Goal: Transaction & Acquisition: Book appointment/travel/reservation

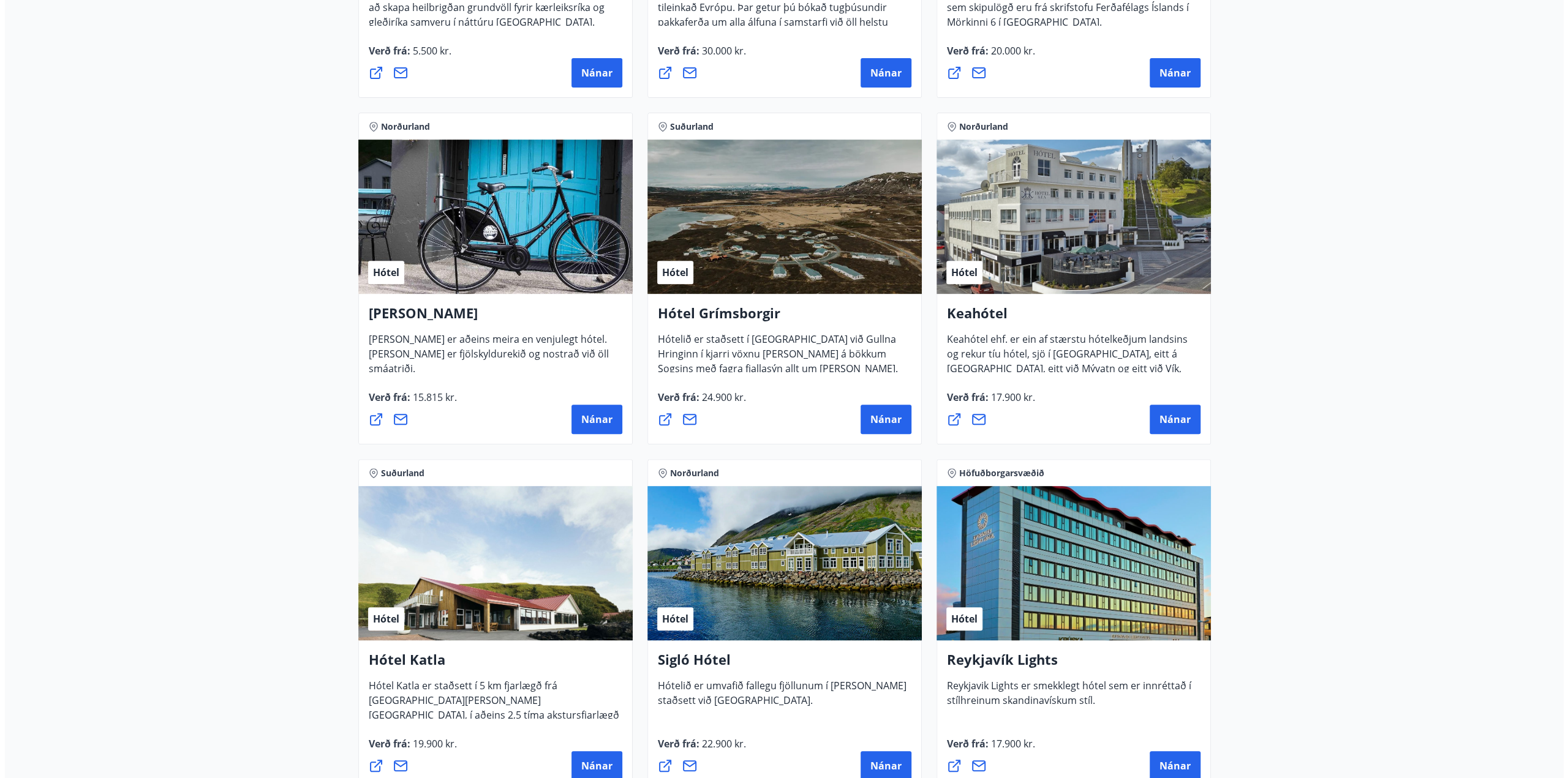
scroll to position [490, 0]
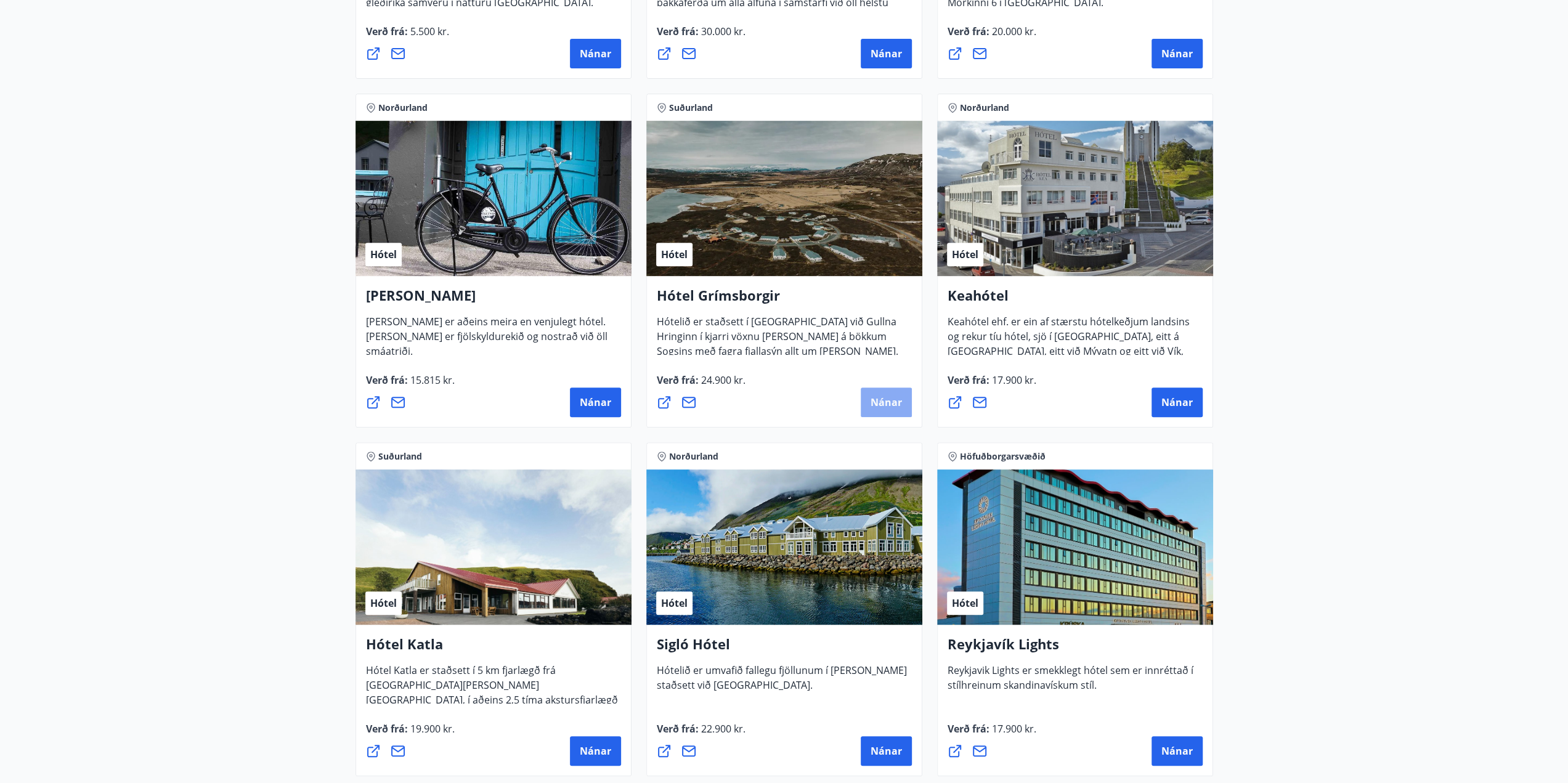
click at [879, 405] on span "Nánar" at bounding box center [887, 402] width 31 height 14
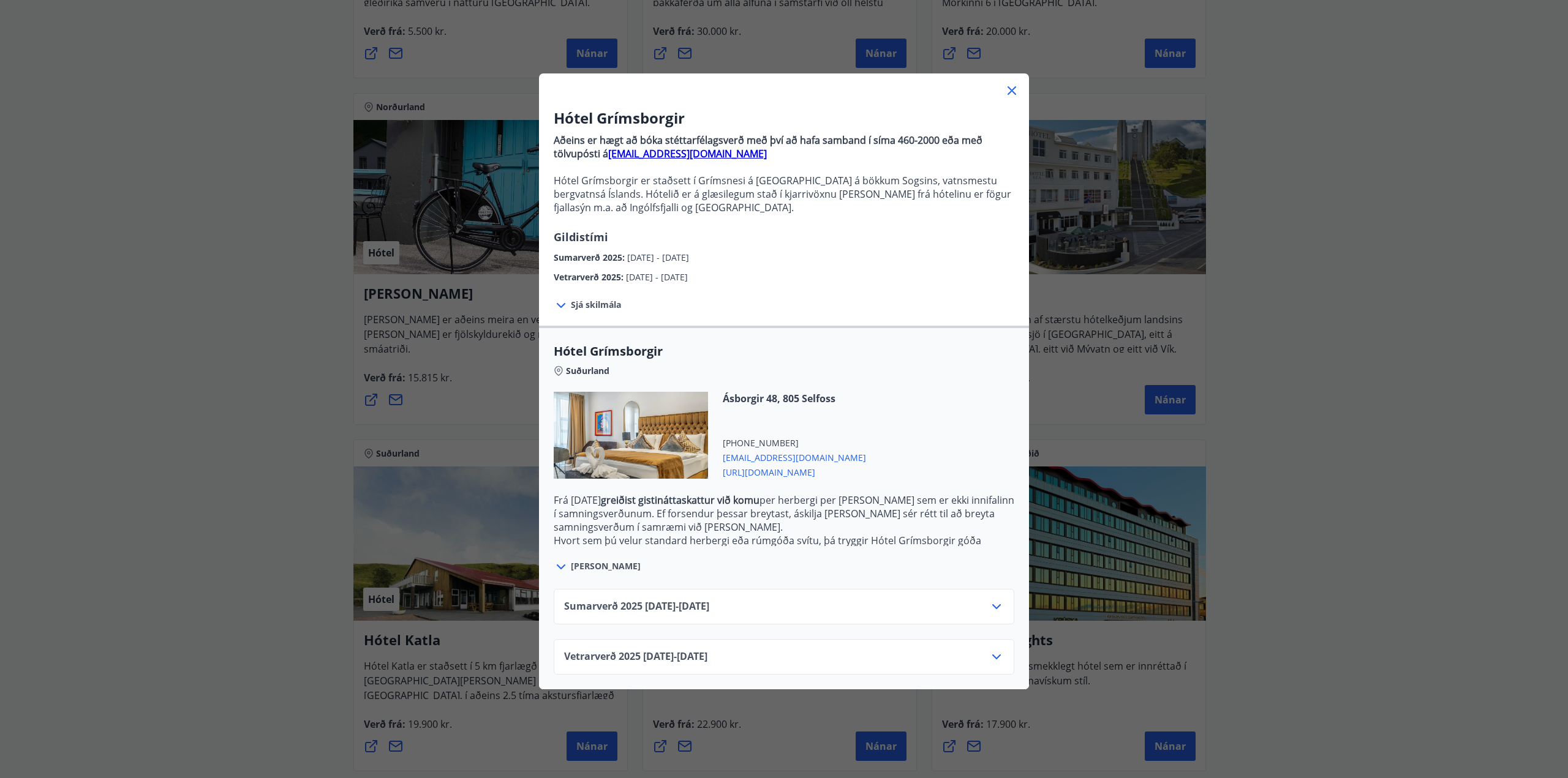
drag, startPoint x: 726, startPoint y: 607, endPoint x: 740, endPoint y: 609, distance: 14.1
click at [740, 609] on div "Sumarverð [PHONE_NUMBER][DATE] - [DATE]" at bounding box center [783, 611] width 440 height 24
click at [991, 605] on icon at bounding box center [996, 606] width 15 height 15
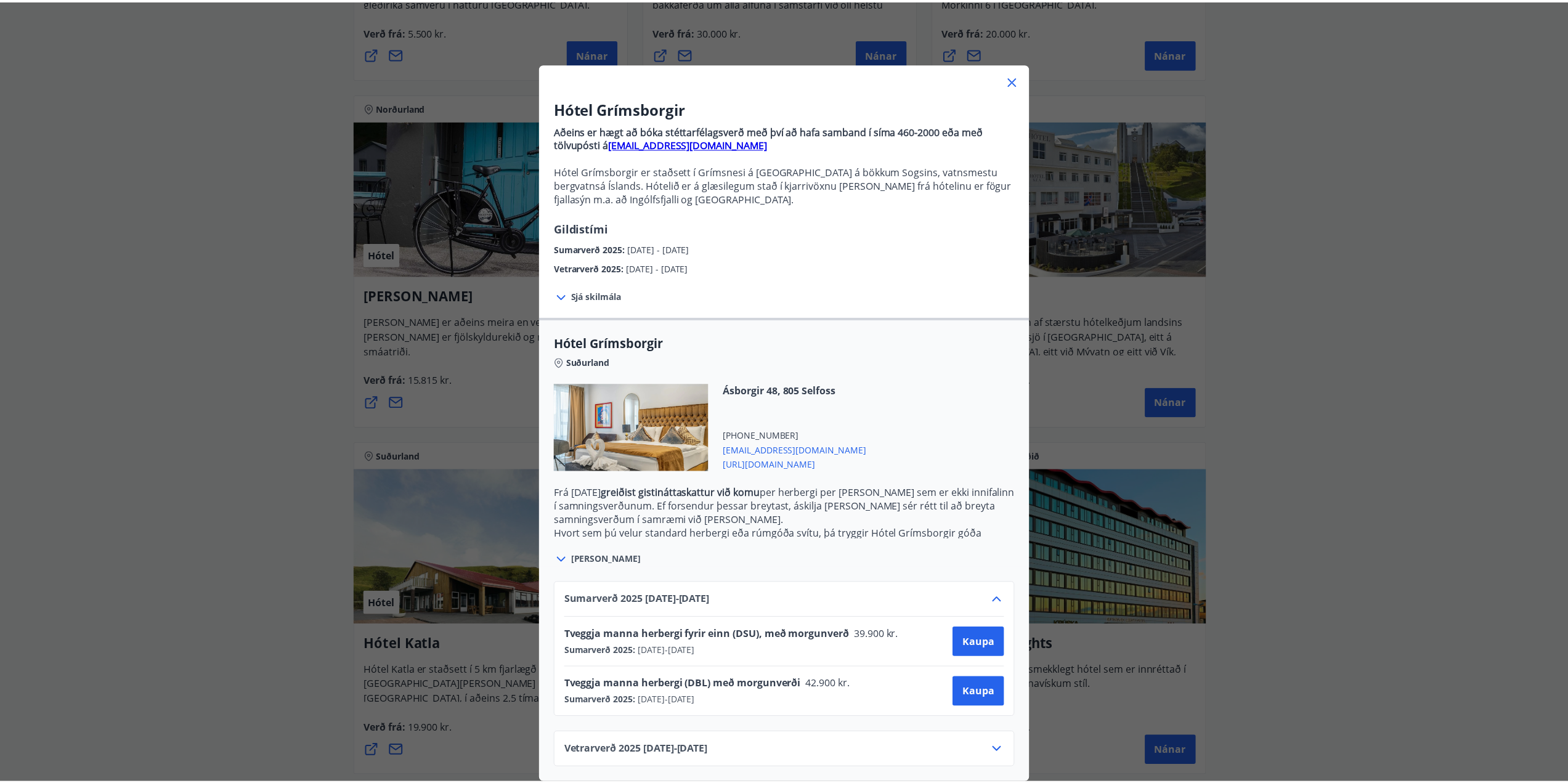
scroll to position [18, 0]
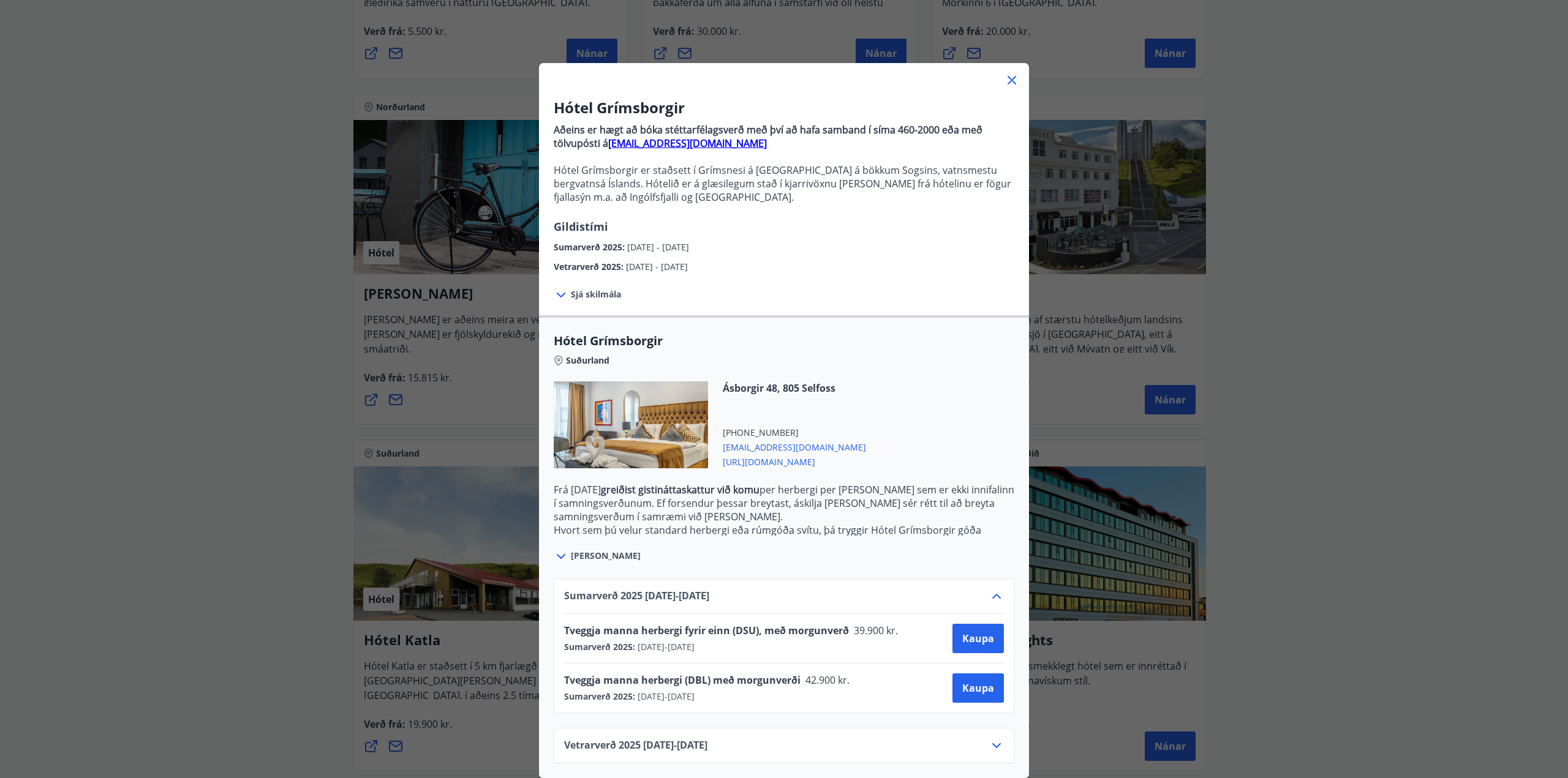
click at [1453, 403] on div "Hótel Grímsborgir Aðeins er hægt að bóka stéttarfélagsverð með því að hafa samb…" at bounding box center [784, 378] width 1568 height 778
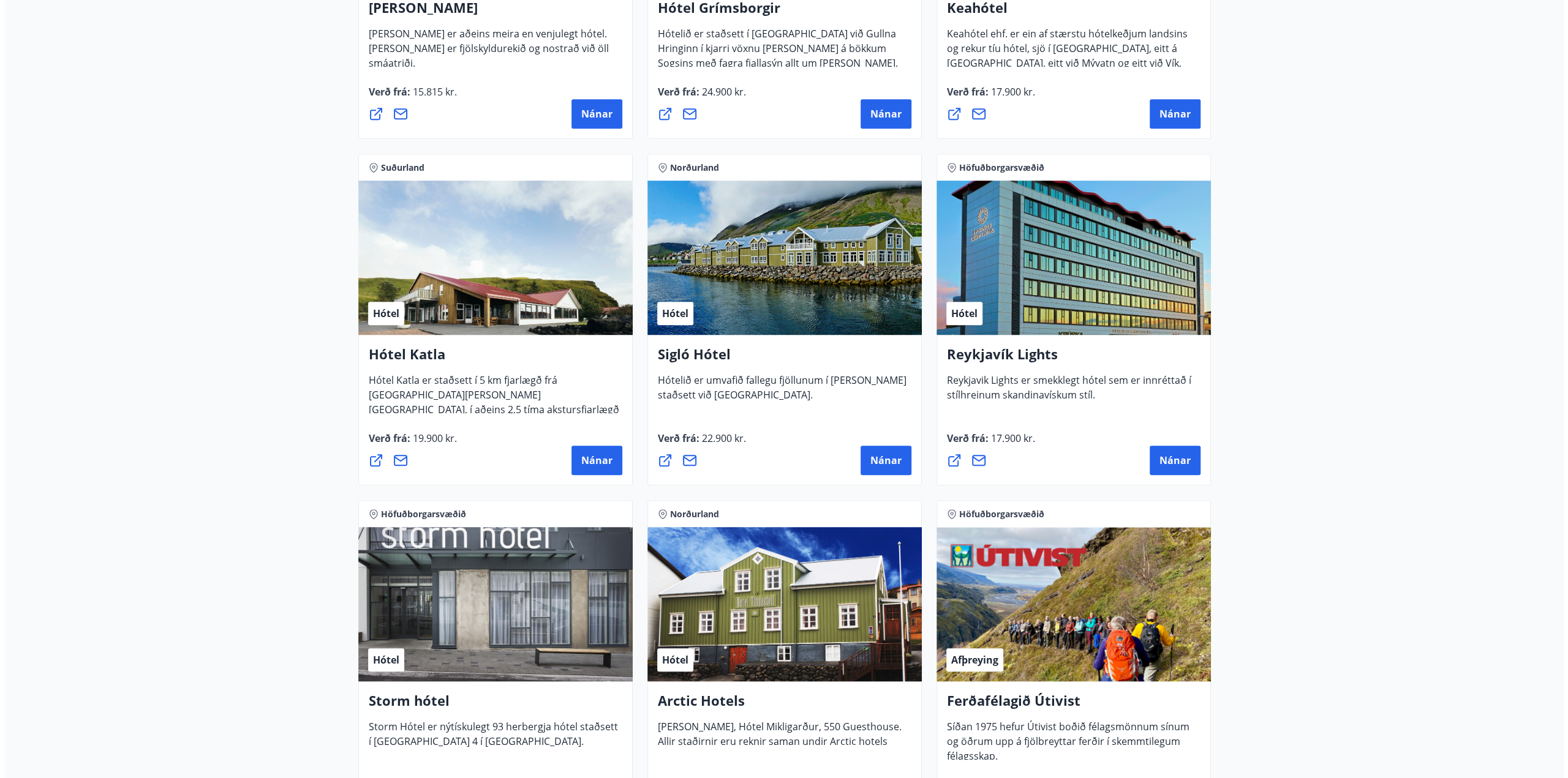
scroll to position [858, 0]
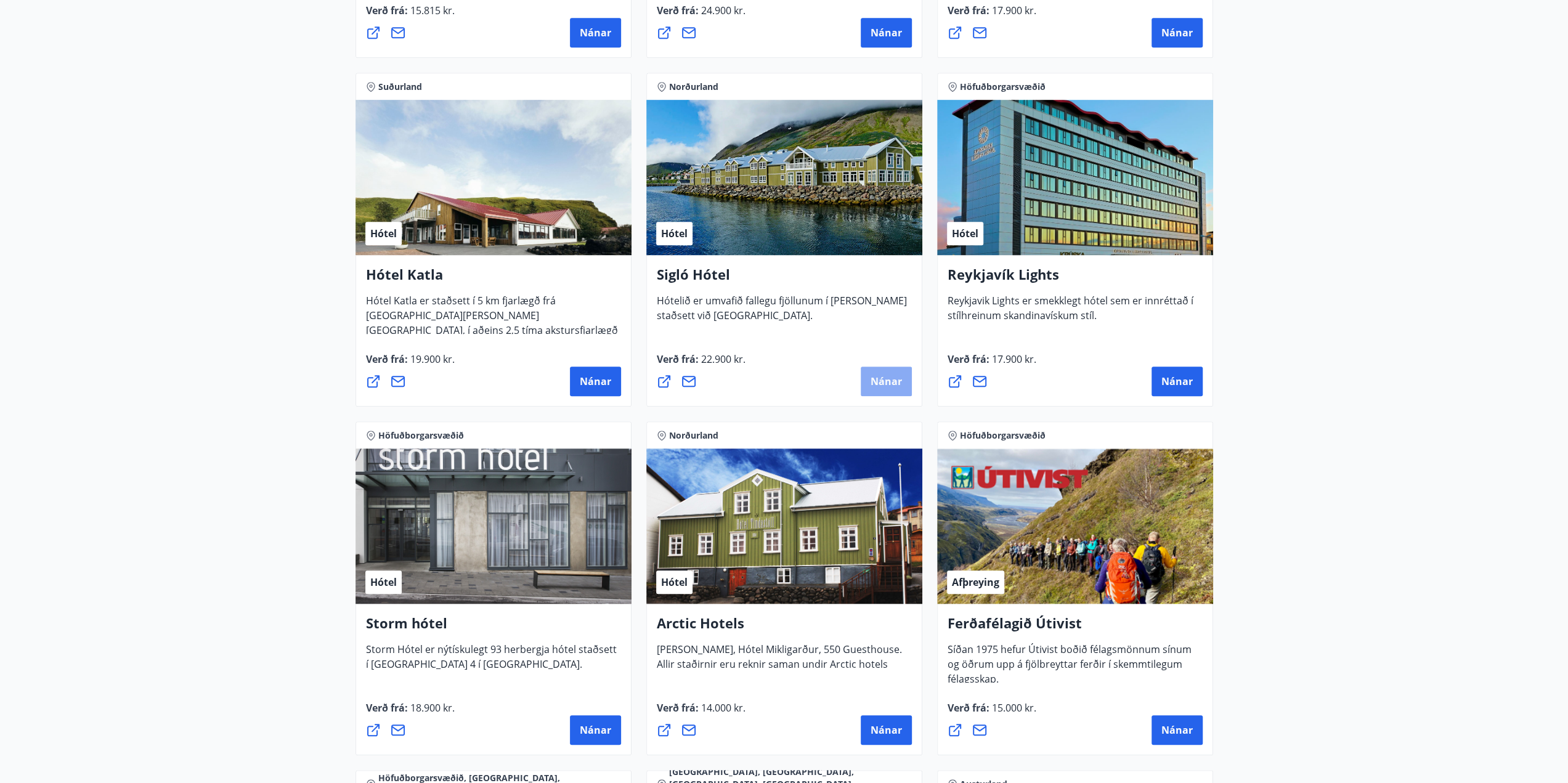
click at [896, 376] on span "Nánar" at bounding box center [887, 381] width 31 height 14
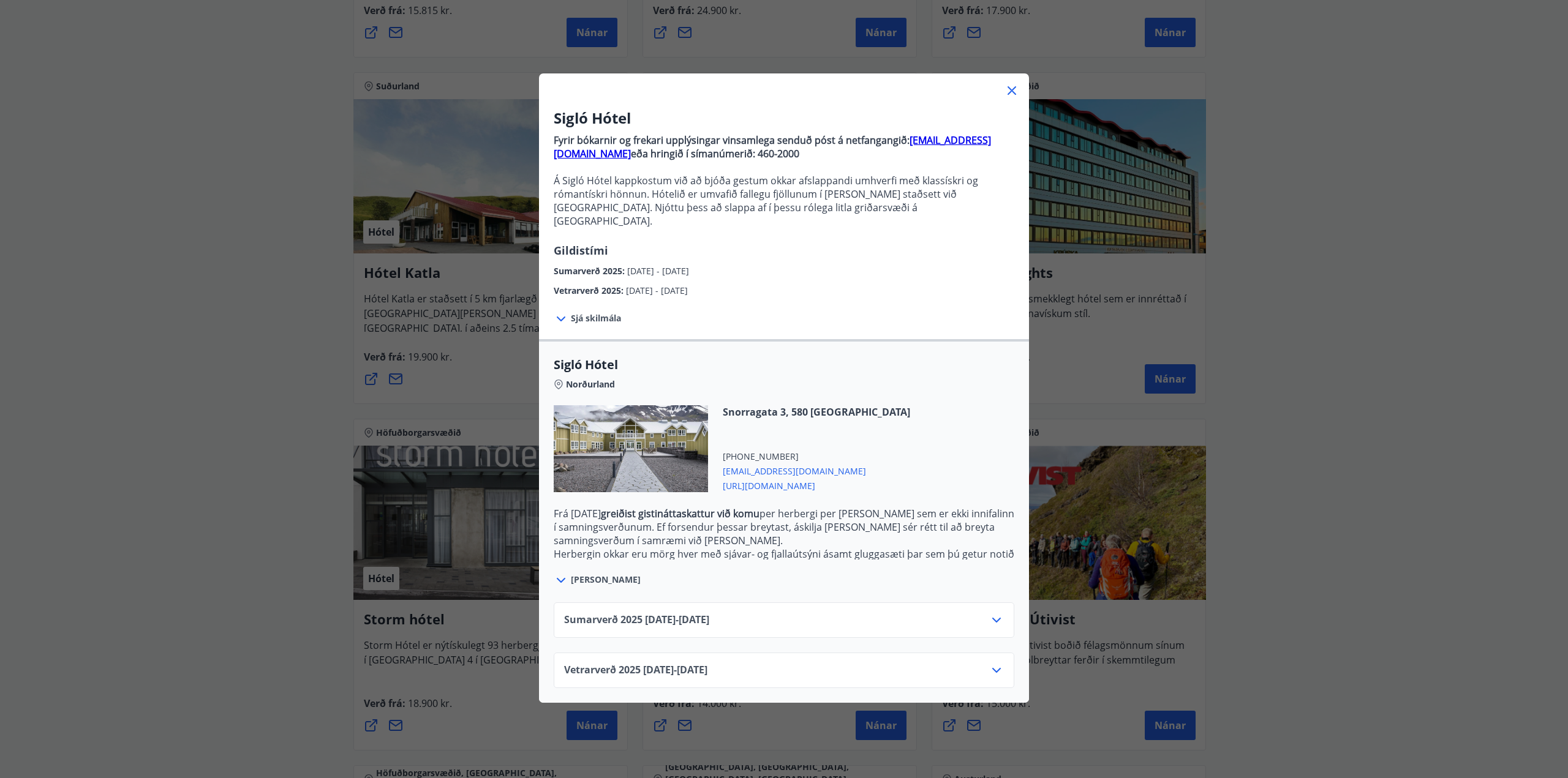
click at [989, 613] on icon at bounding box center [996, 620] width 15 height 15
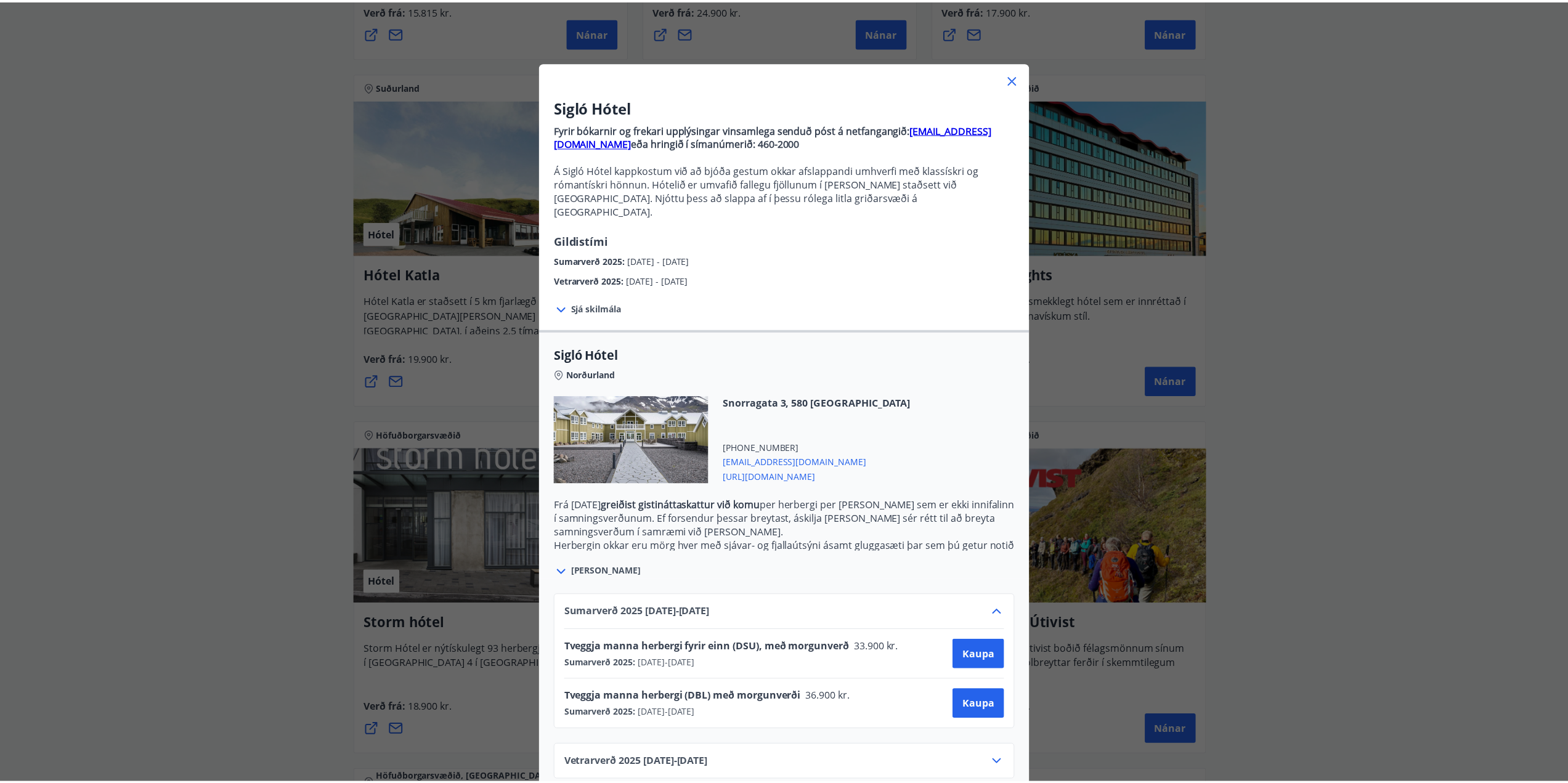
scroll to position [18, 0]
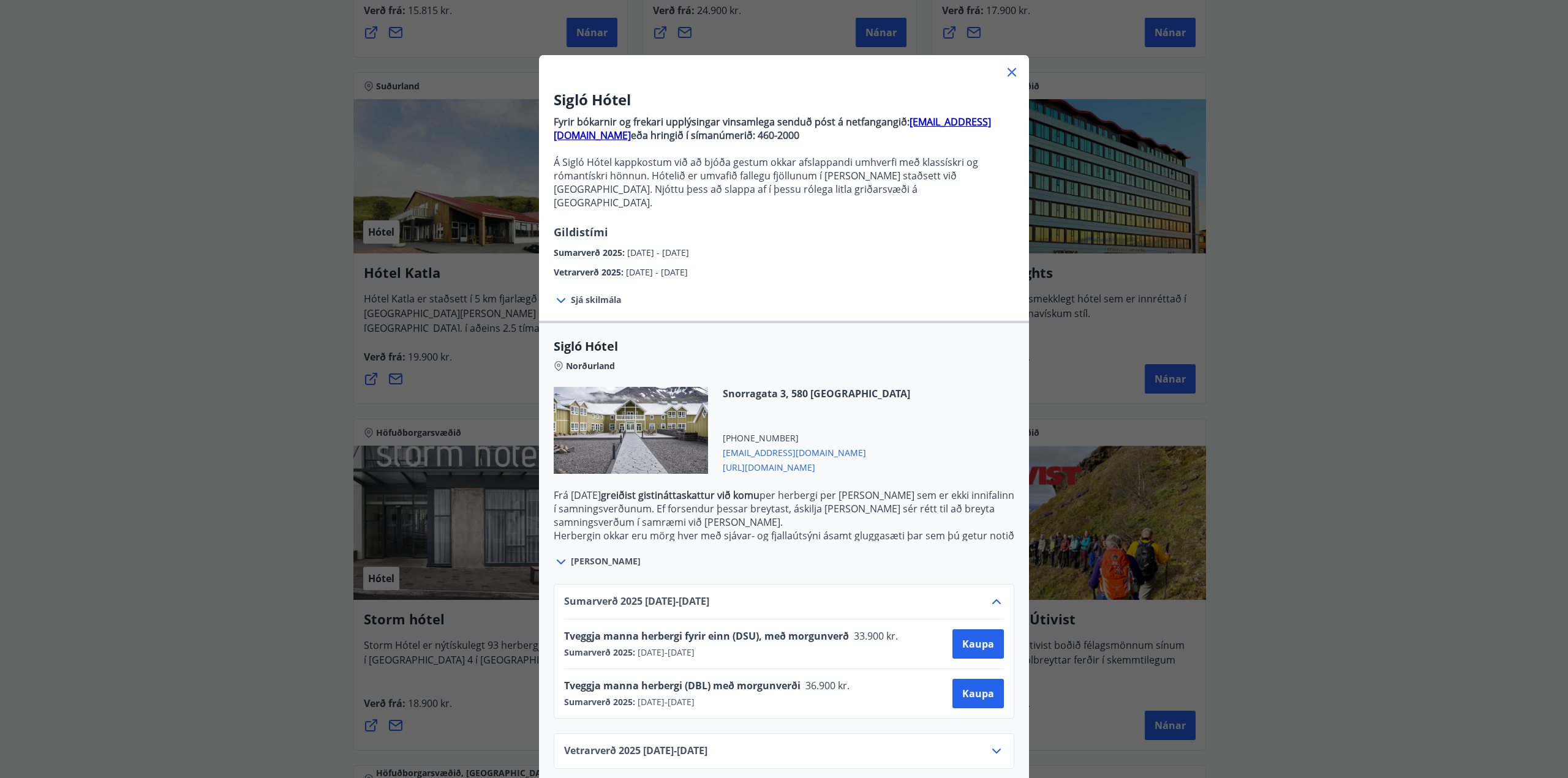
click at [989, 744] on icon at bounding box center [996, 751] width 15 height 15
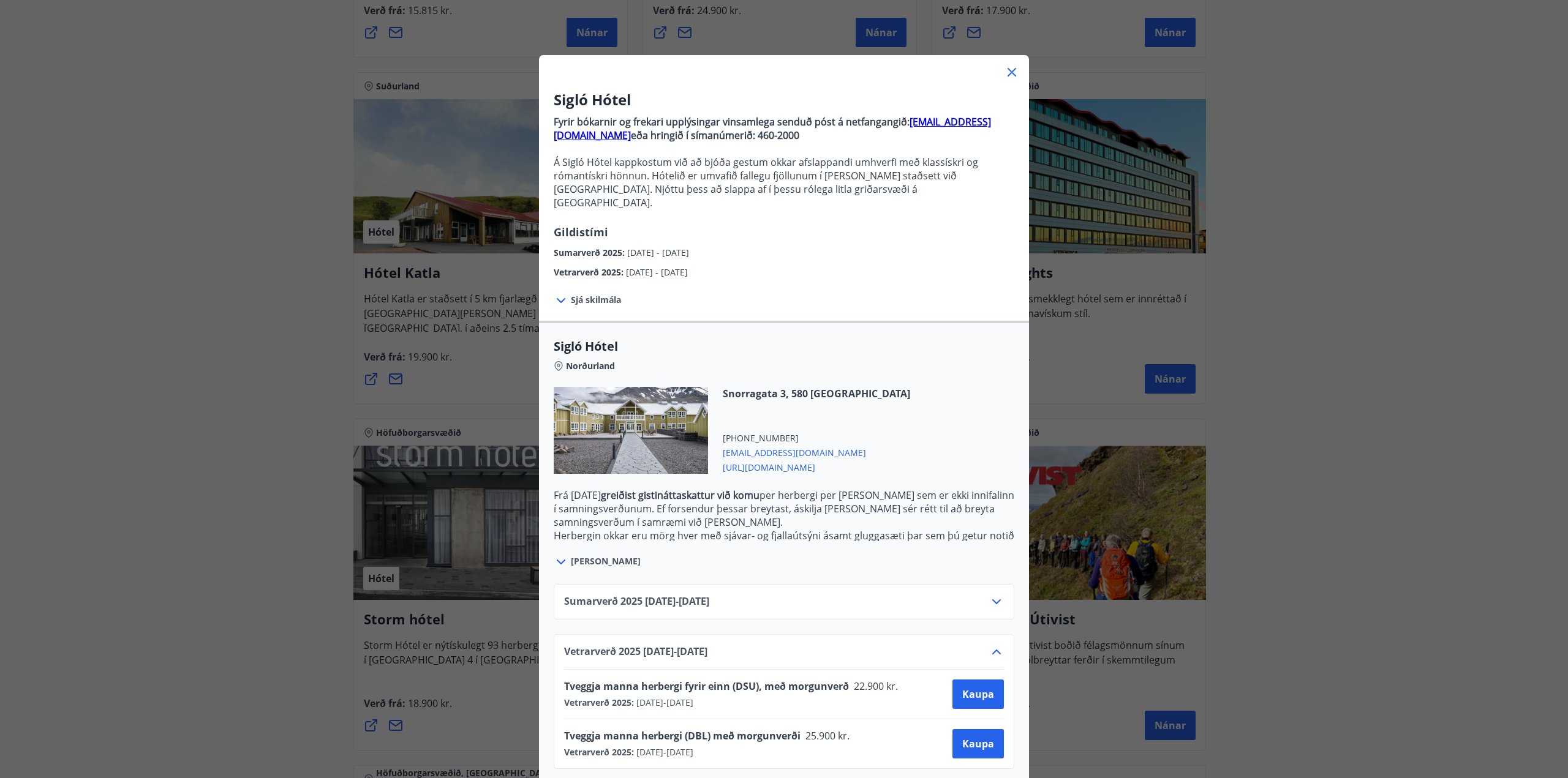
click at [1389, 345] on div "Sigló Hótel Fyrir bókarnir og frekari upplýsingar vinsamlega senduð póst á netf…" at bounding box center [784, 370] width 1568 height 778
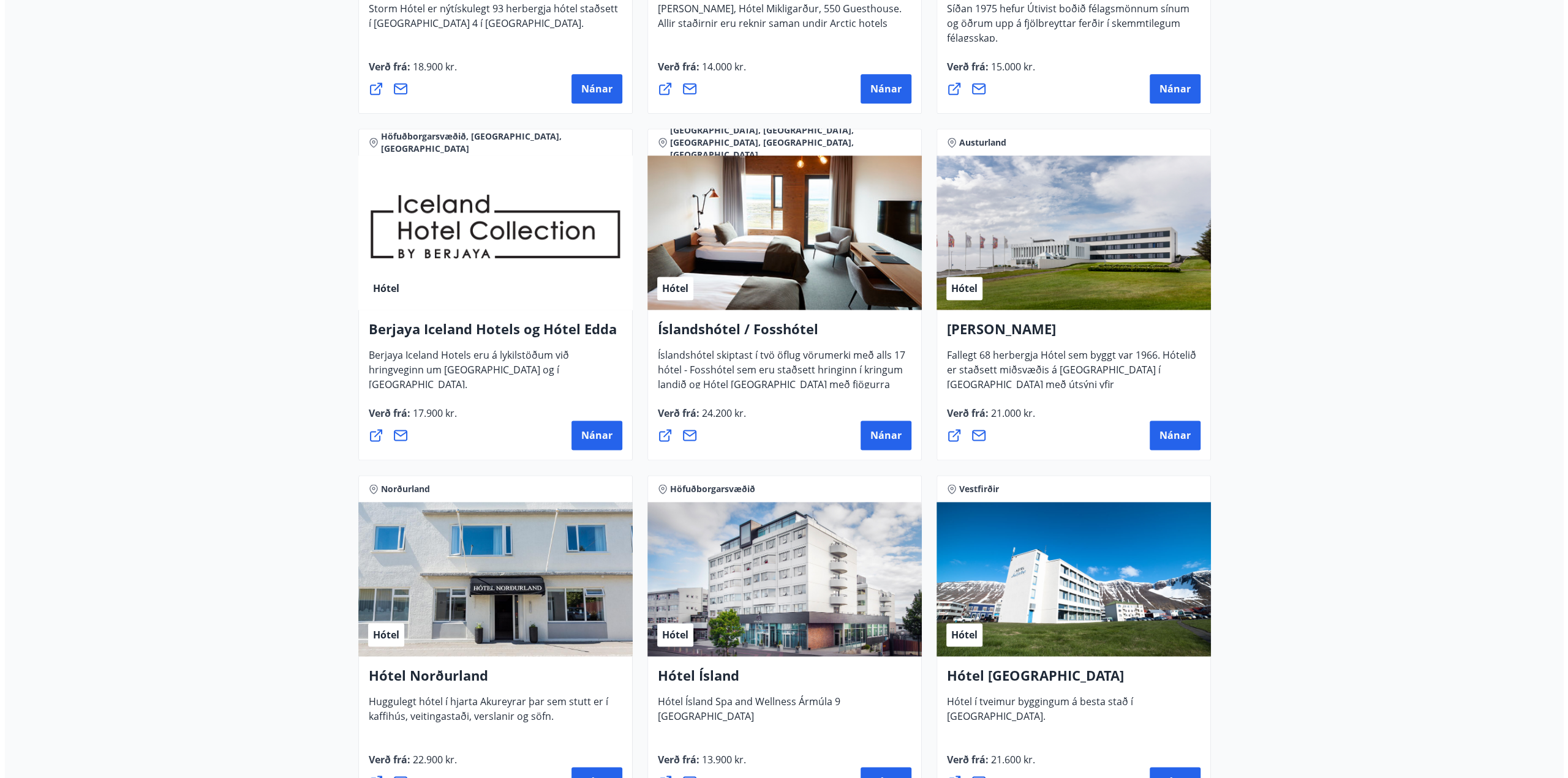
scroll to position [1531, 0]
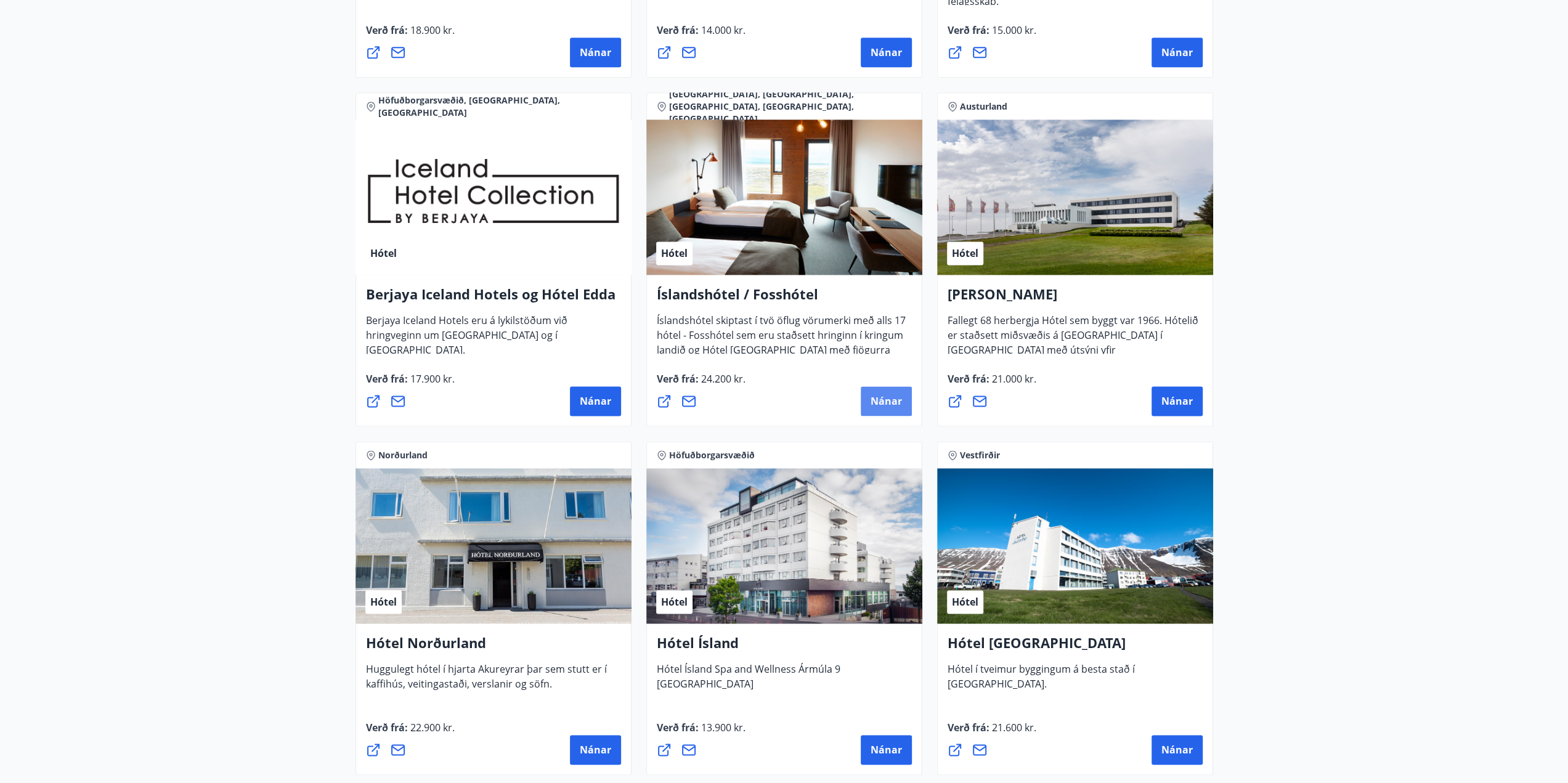
click at [891, 406] on span "Nánar" at bounding box center [887, 402] width 31 height 14
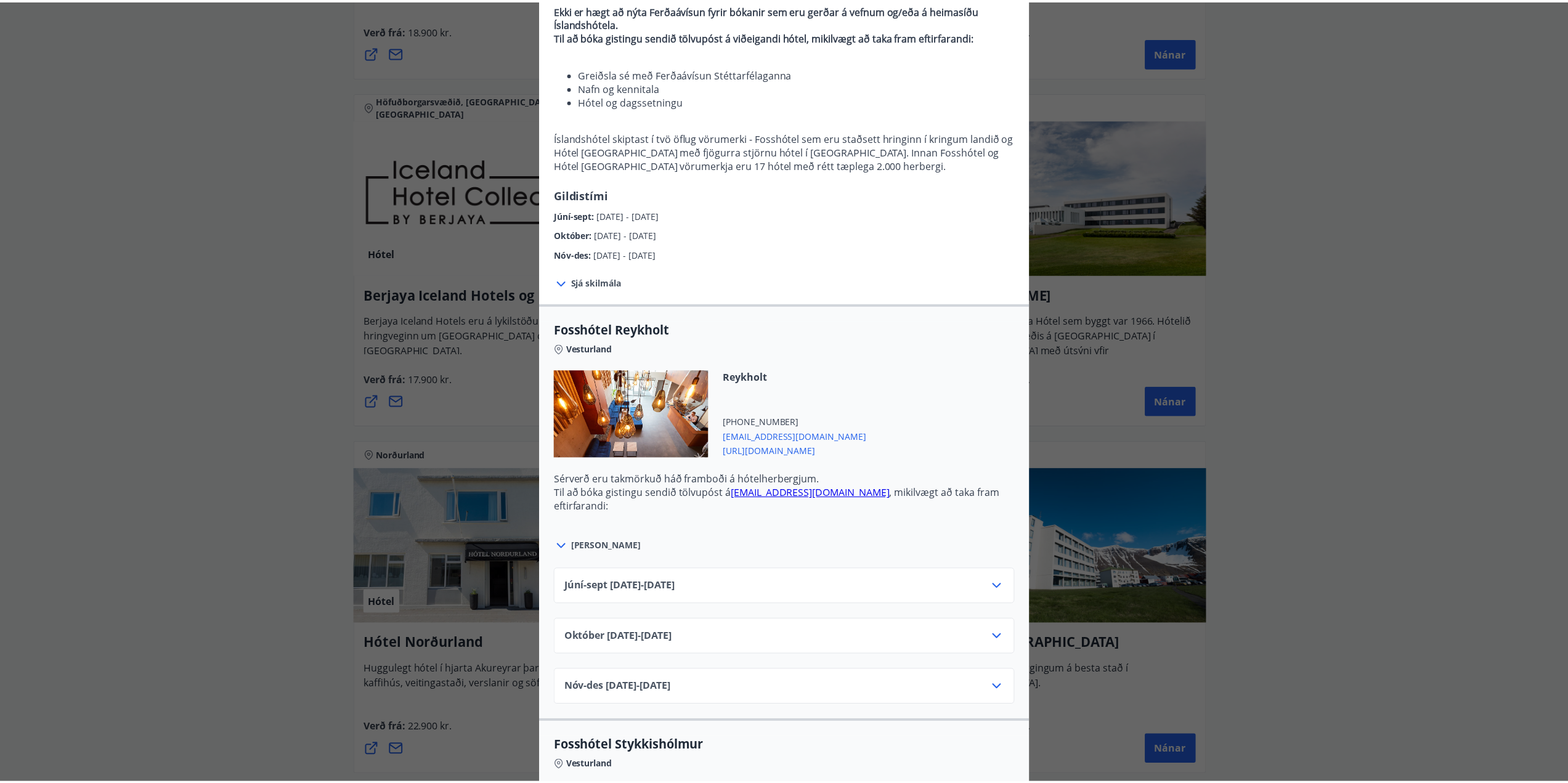
scroll to position [308, 0]
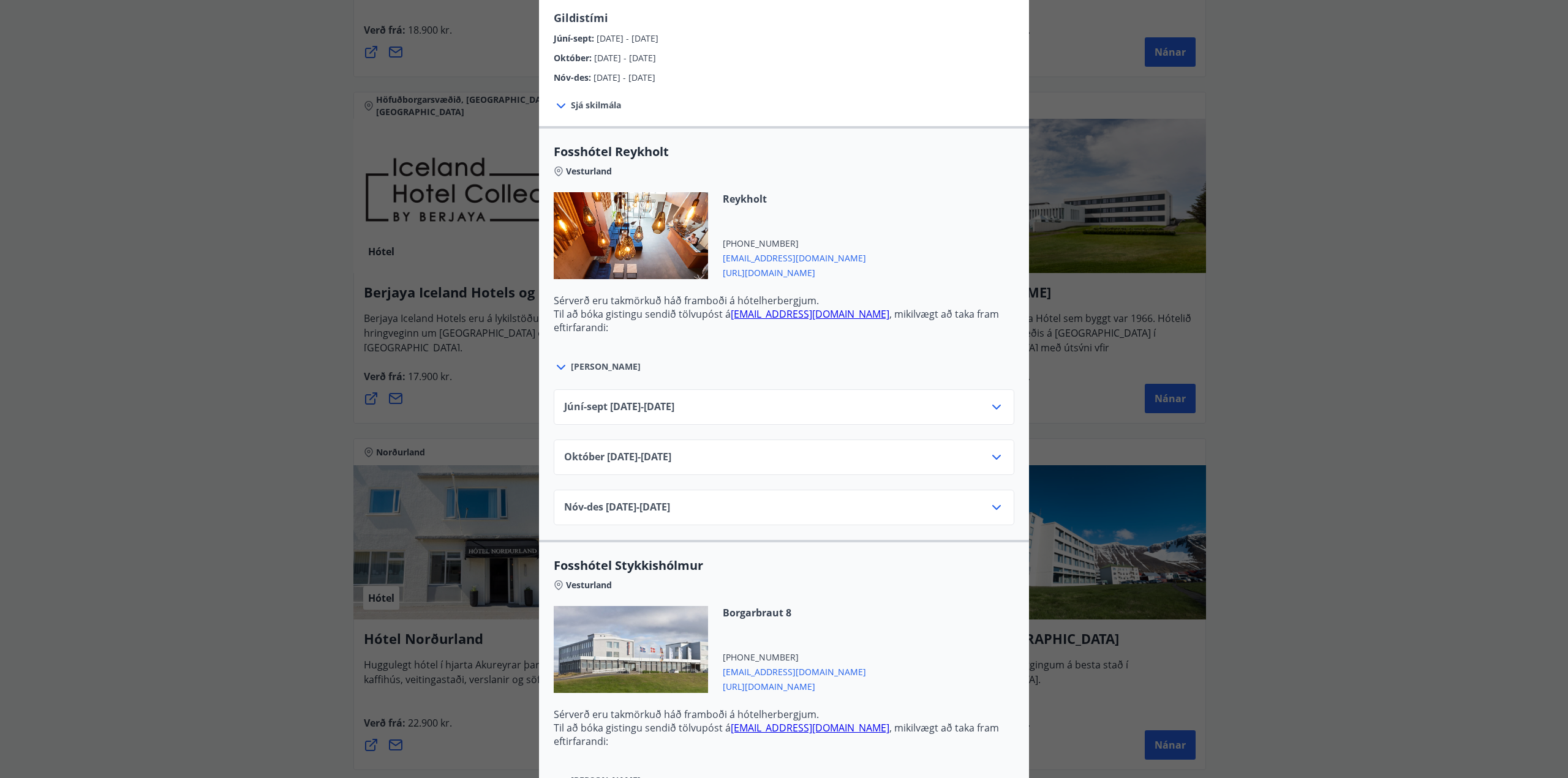
click at [882, 444] on div "[DATE]10.25 - [DATE]" at bounding box center [783, 457] width 461 height 36
click at [898, 391] on div "Júní-[DATE]06.25 - [DATE]" at bounding box center [783, 407] width 461 height 36
click at [916, 419] on div "Júní-[DATE]06.25 - [DATE]" at bounding box center [783, 412] width 440 height 24
click at [990, 405] on div "Júní-[DATE]06.25 - [DATE]" at bounding box center [783, 412] width 440 height 24
click at [990, 405] on icon at bounding box center [996, 407] width 15 height 15
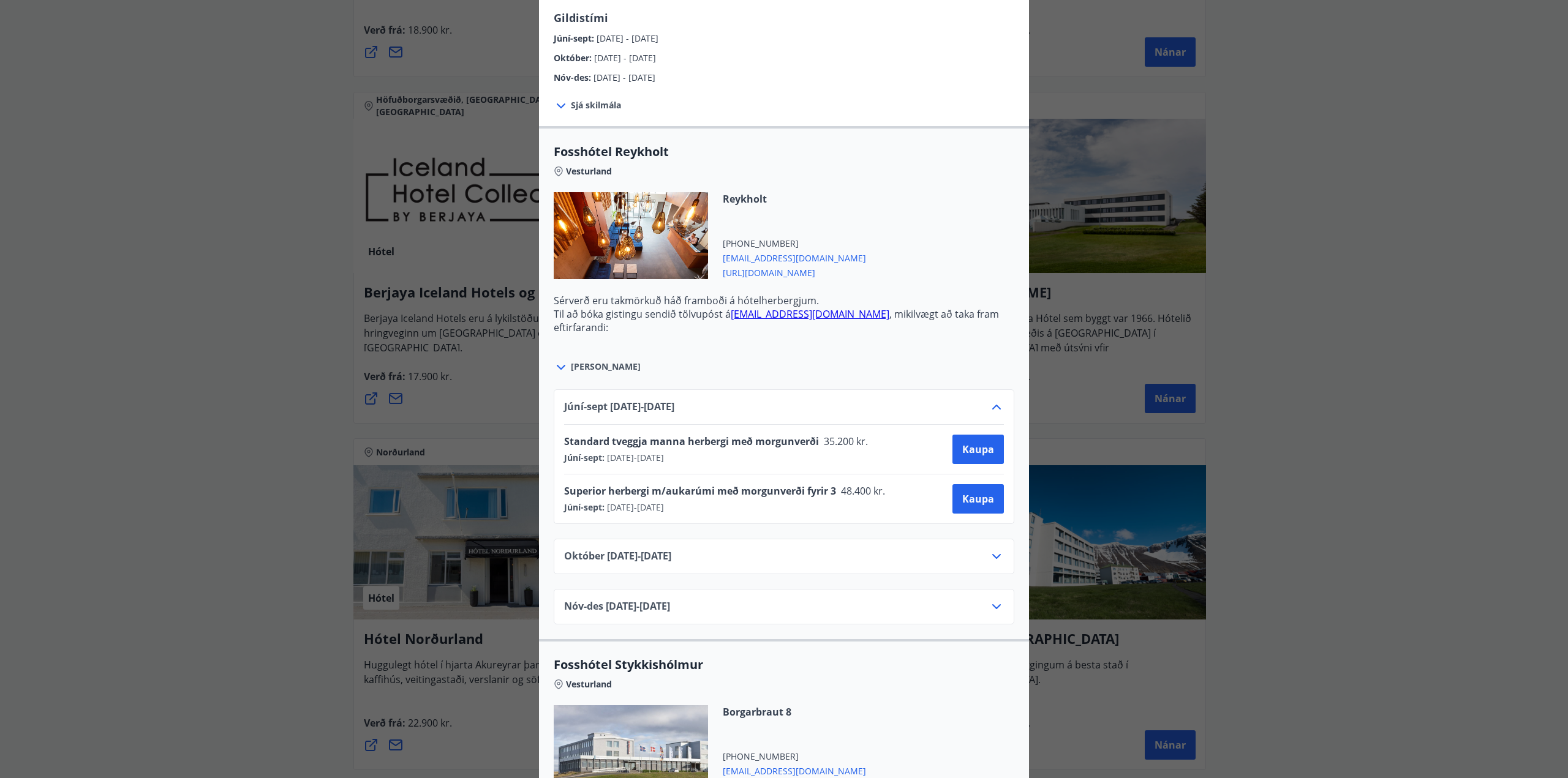
click at [981, 355] on div "[PERSON_NAME]" at bounding box center [783, 361] width 461 height 28
click at [1414, 335] on div "Íslandshótel / Fosshótel Ekki er hægt að nýta Ferðaávísun fyrir bókanir sem eru…" at bounding box center [784, 82] width 1568 height 778
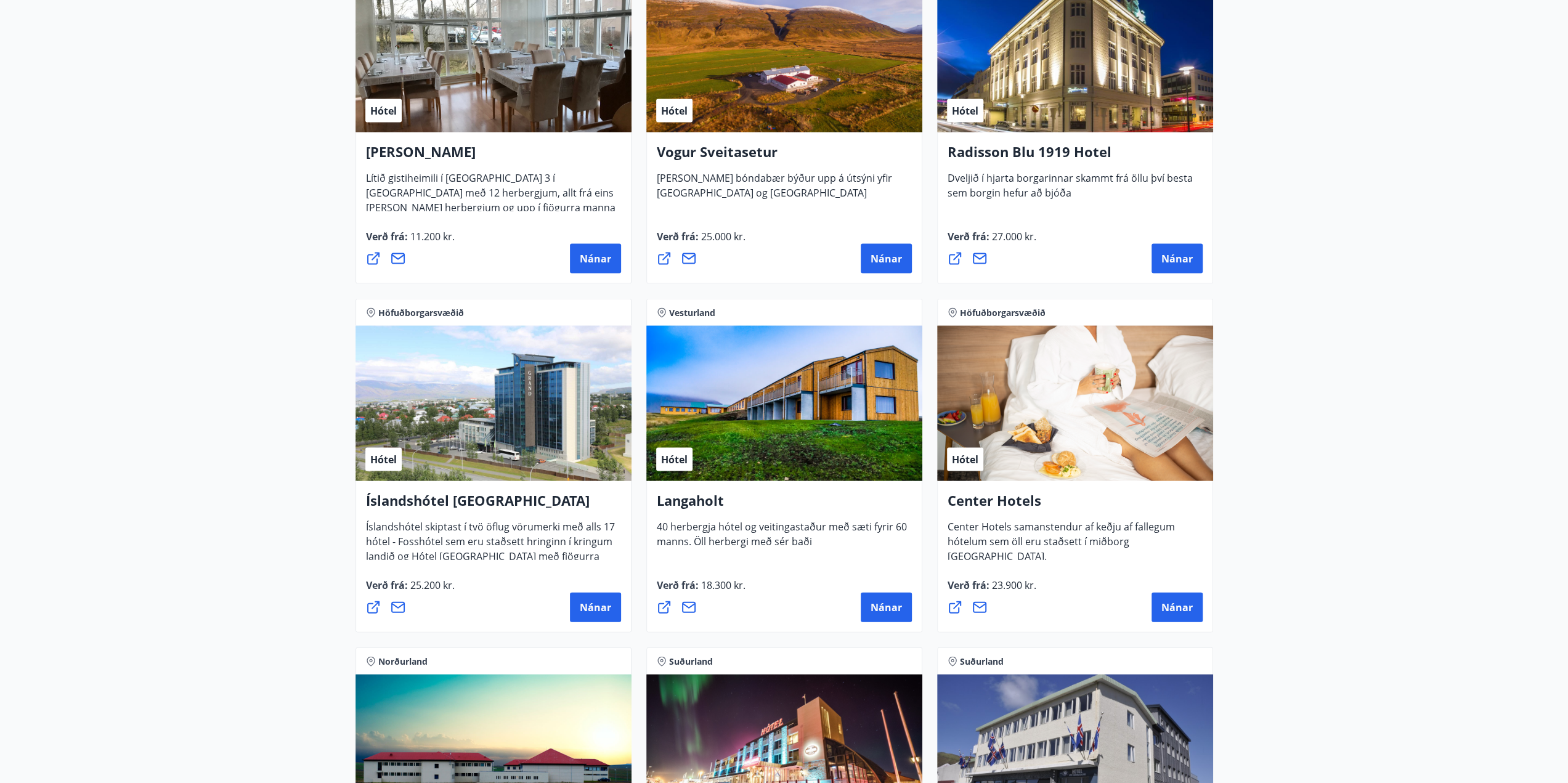
scroll to position [2404, 0]
